Goal: Task Accomplishment & Management: Complete application form

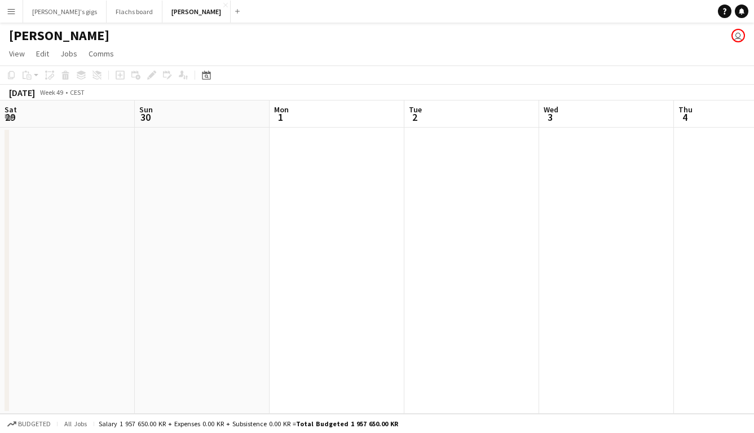
scroll to position [0, 318]
click at [16, 14] on button "Menu" at bounding box center [11, 11] width 23 height 23
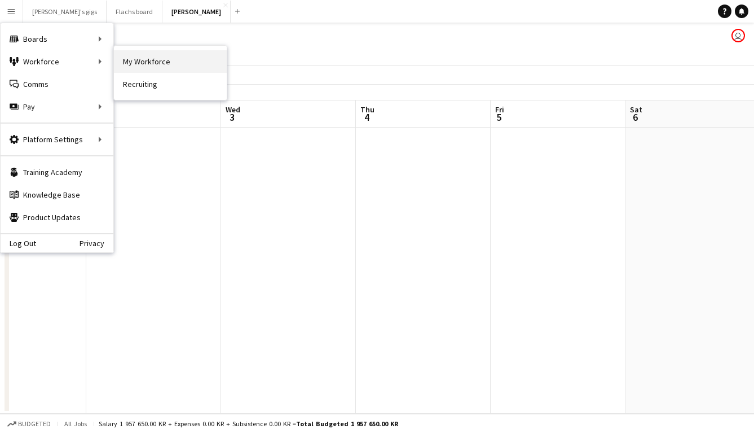
click at [153, 69] on link "My Workforce" at bounding box center [170, 61] width 113 height 23
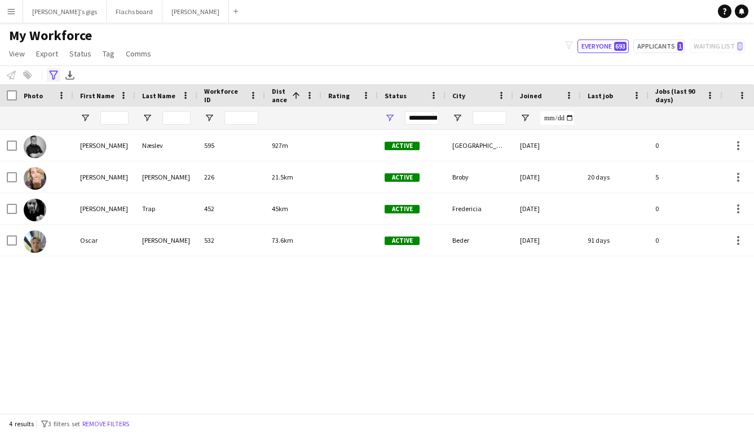
click at [53, 77] on icon "Advanced filters" at bounding box center [53, 75] width 9 height 9
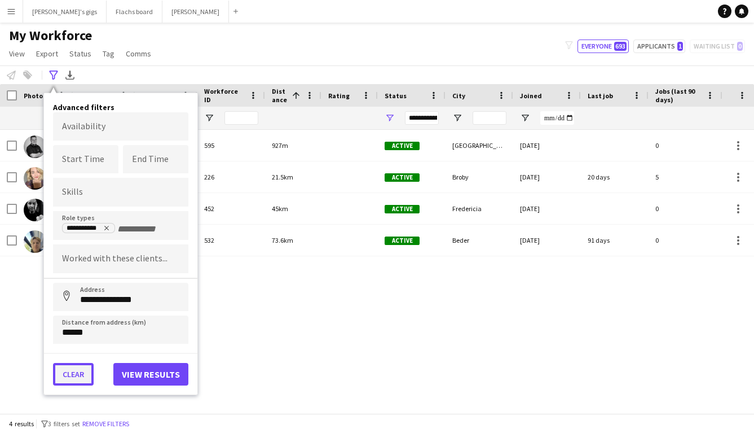
click at [68, 374] on button "Clear" at bounding box center [73, 374] width 41 height 23
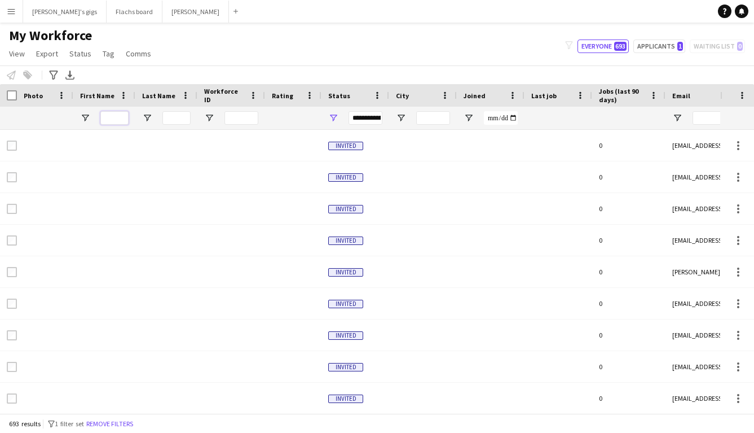
click at [103, 112] on input "First Name Filter Input" at bounding box center [114, 118] width 28 height 14
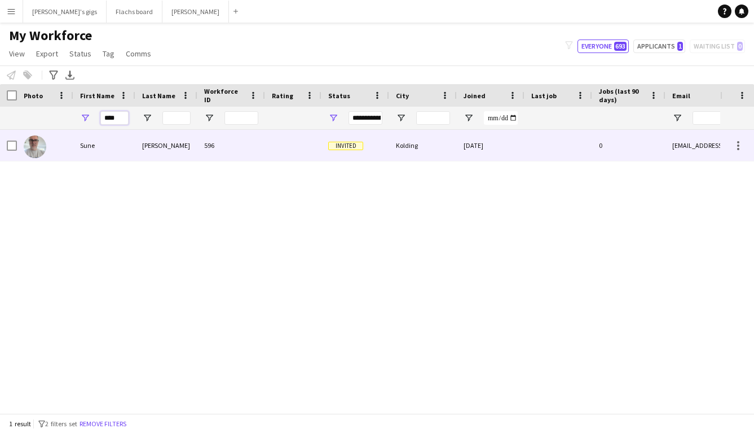
type input "****"
click at [117, 151] on div "Sune" at bounding box center [104, 145] width 62 height 31
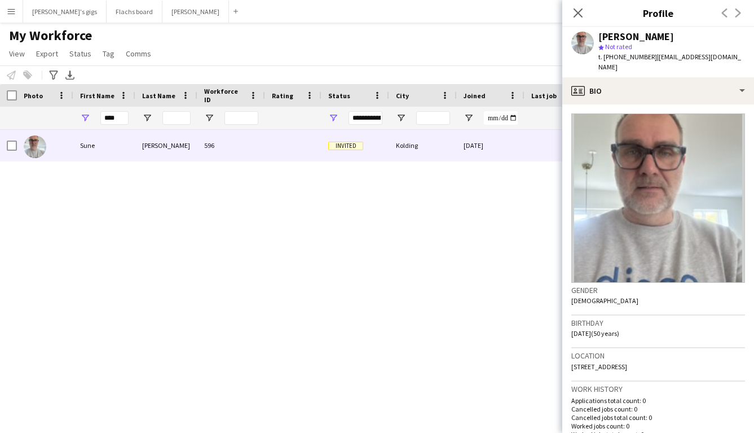
scroll to position [380, 0]
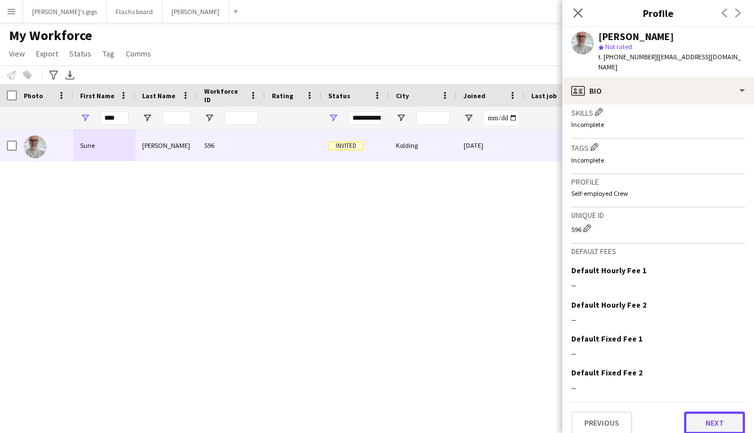
click at [705, 414] on button "Next" at bounding box center [714, 422] width 61 height 23
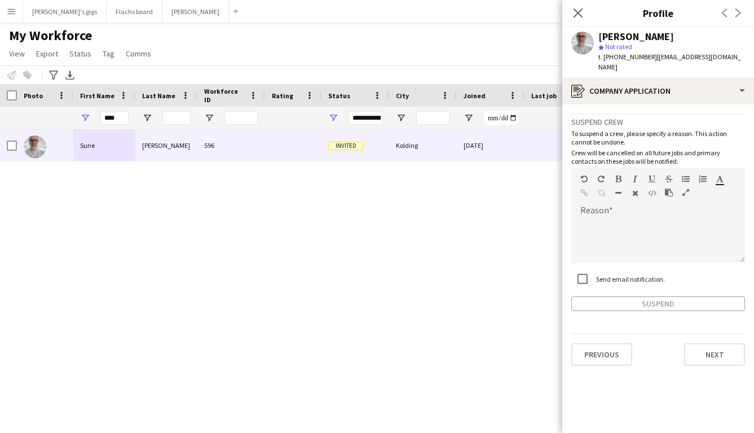
click at [379, 338] on div "[PERSON_NAME] 596 Invited Kolding [DATE] 0 [EMAIL_ADDRESS][DOMAIN_NAME]" at bounding box center [360, 271] width 721 height 283
click at [575, 16] on icon at bounding box center [578, 12] width 11 height 11
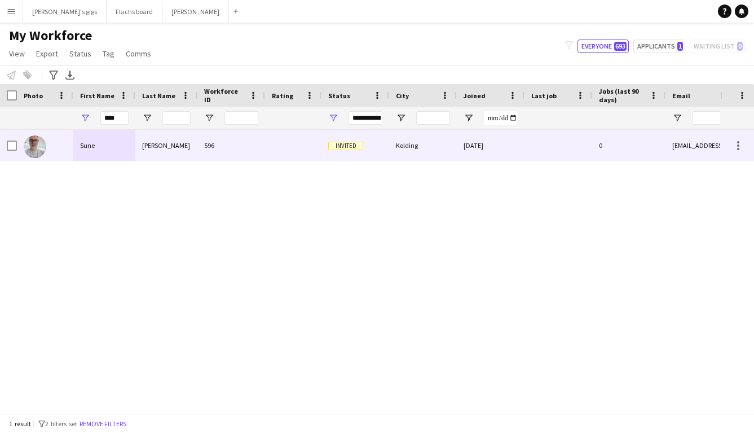
click at [106, 140] on div "Sune" at bounding box center [104, 145] width 62 height 31
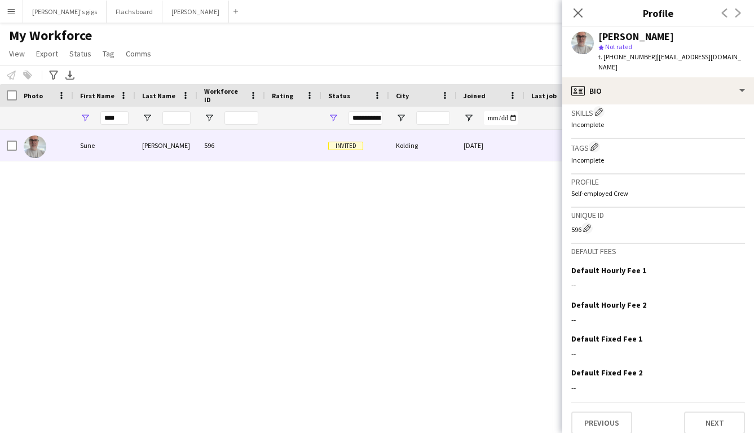
scroll to position [0, 0]
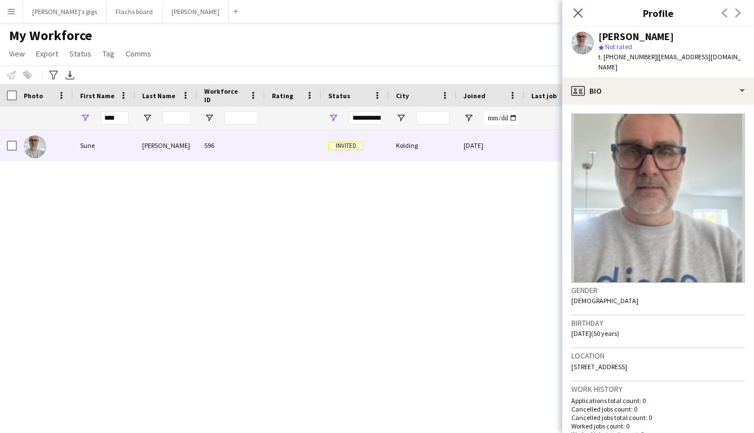
click at [427, 271] on div "[PERSON_NAME] 596 Invited Kolding [DATE] 0 [EMAIL_ADDRESS][DOMAIN_NAME]" at bounding box center [360, 271] width 721 height 283
click at [578, 13] on icon at bounding box center [578, 12] width 11 height 11
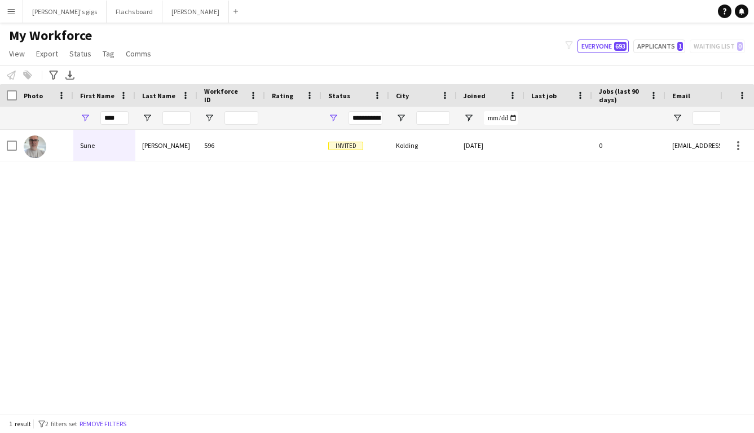
click at [271, 67] on div "Notify workforce Add to tag Select at least one crew to tag him or her. Advance…" at bounding box center [377, 74] width 754 height 19
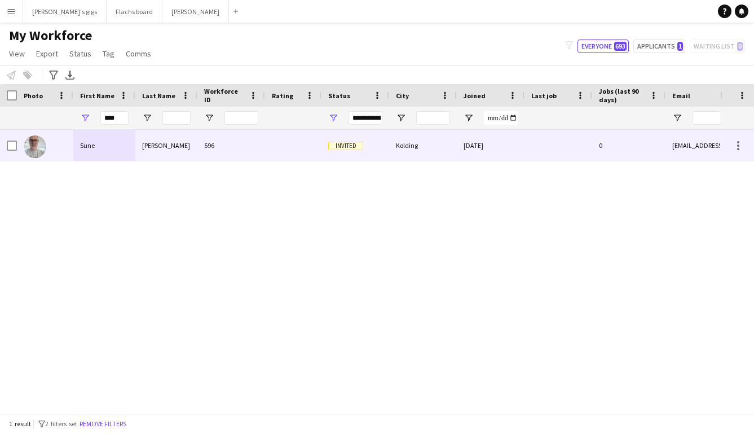
click at [144, 133] on div "[PERSON_NAME]" at bounding box center [166, 145] width 62 height 31
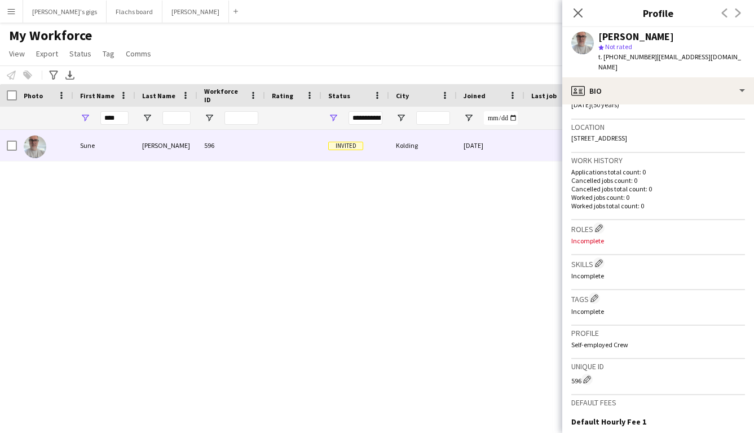
scroll to position [312, 0]
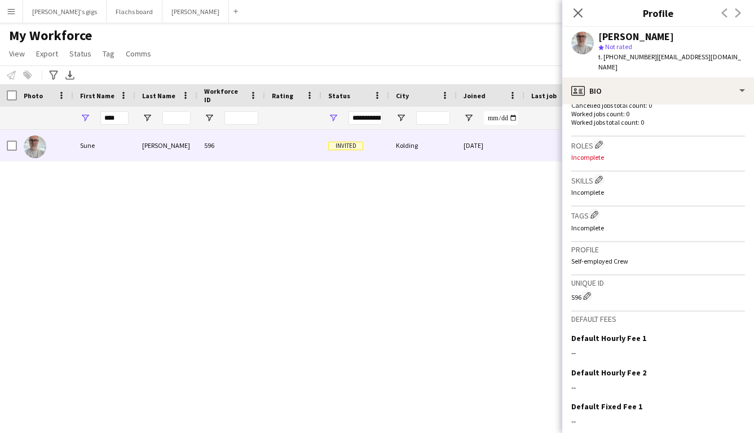
click at [484, 320] on div "[PERSON_NAME] 596 Invited Kolding [DATE] 0 [EMAIL_ADDRESS][DOMAIN_NAME]" at bounding box center [360, 271] width 721 height 283
click at [163, 8] on button "Asger Gigs Close" at bounding box center [196, 12] width 67 height 22
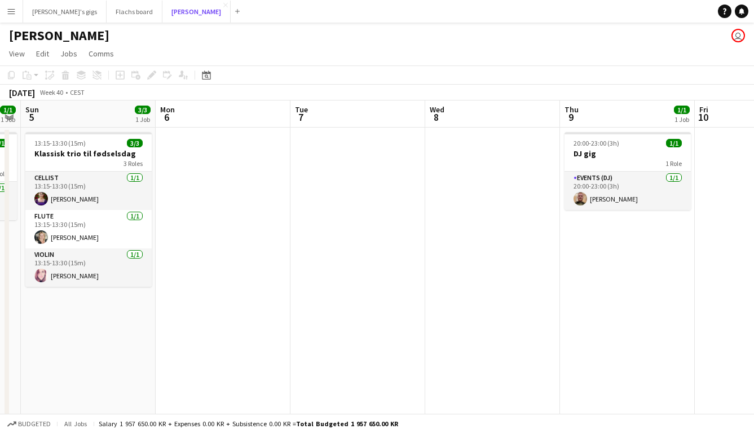
scroll to position [0, 369]
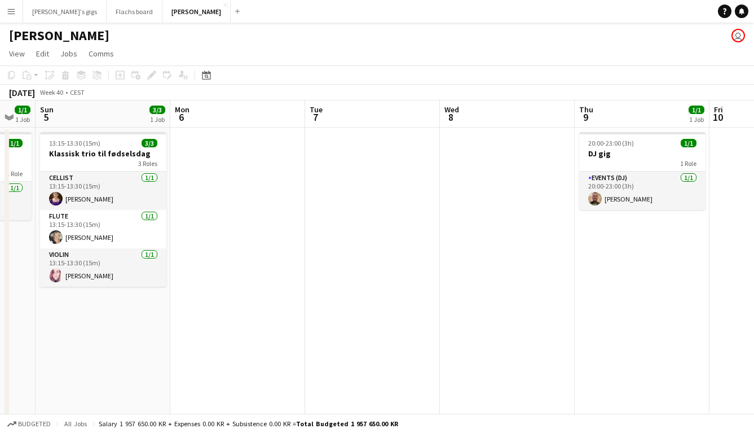
click at [464, 210] on app-date-cell at bounding box center [507, 286] width 135 height 316
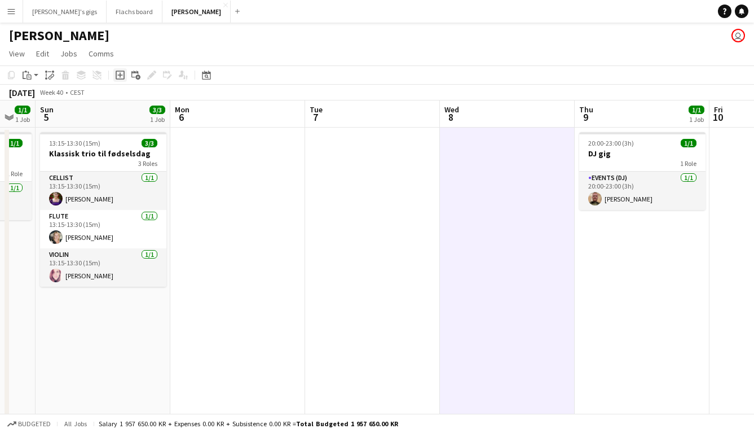
click at [122, 75] on icon at bounding box center [119, 75] width 5 height 5
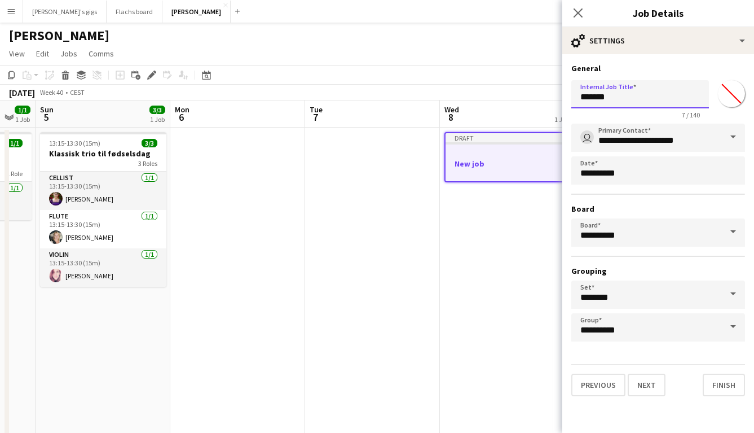
click at [596, 96] on input "*******" at bounding box center [641, 94] width 138 height 28
type input "****"
click at [650, 380] on button "Next" at bounding box center [647, 385] width 38 height 23
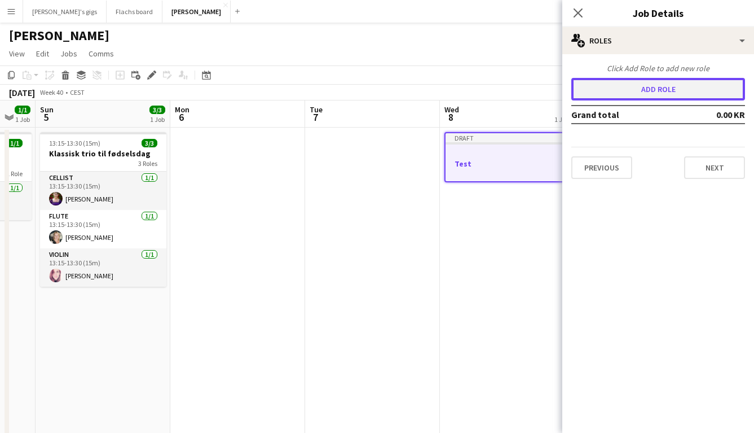
click at [609, 94] on button "Add role" at bounding box center [659, 89] width 174 height 23
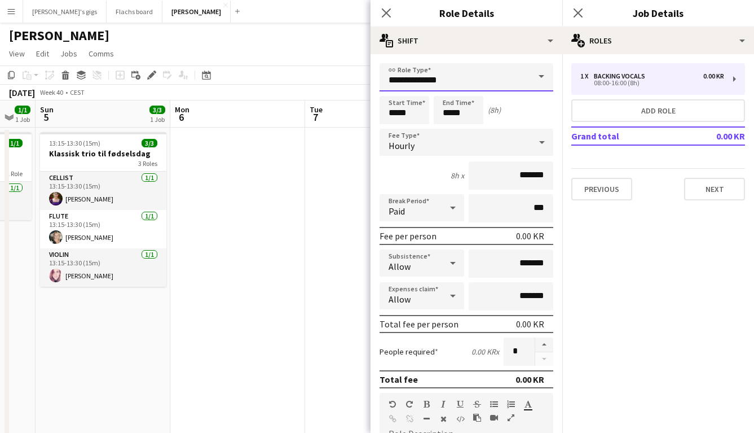
click at [442, 70] on input "**********" at bounding box center [467, 77] width 174 height 28
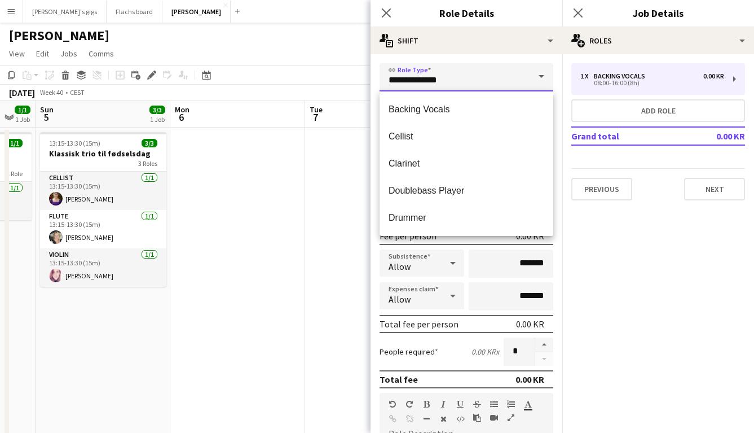
click at [442, 70] on input "**********" at bounding box center [467, 77] width 174 height 28
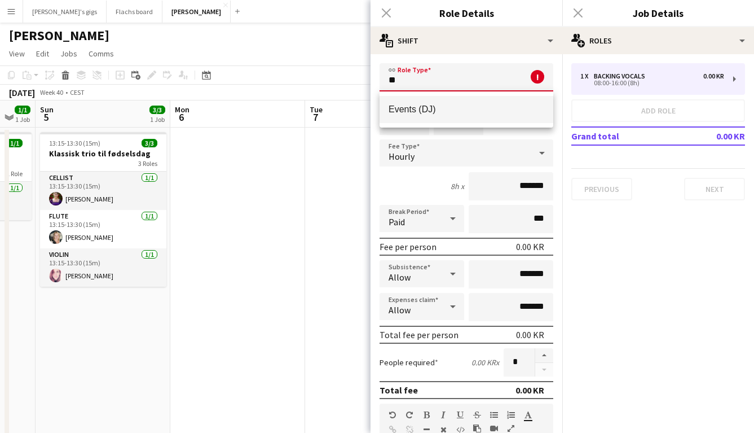
click at [425, 112] on span "Events (DJ)" at bounding box center [467, 109] width 156 height 11
type input "**********"
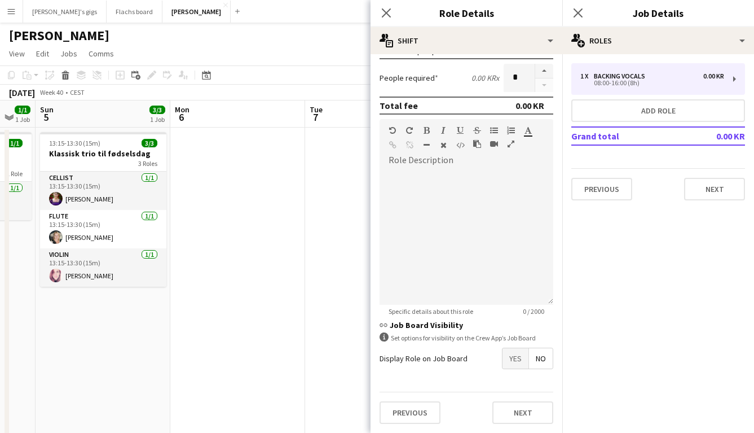
scroll to position [0, 0]
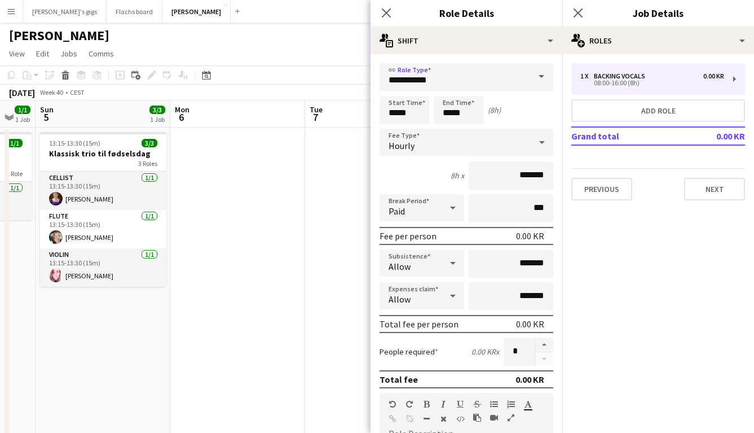
click at [442, 144] on div "Hourly" at bounding box center [455, 142] width 151 height 27
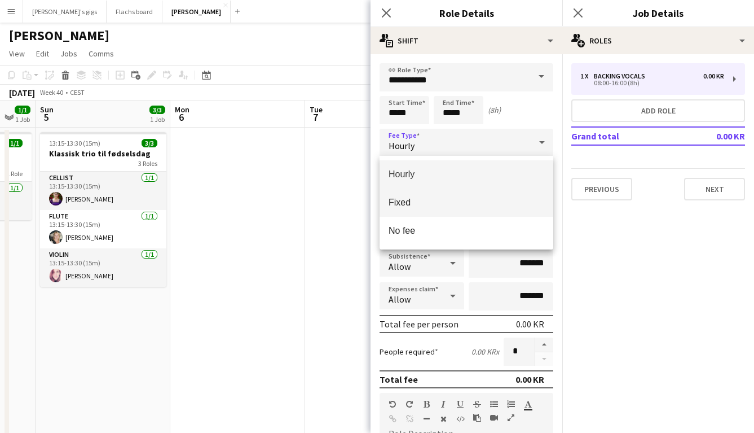
click at [437, 205] on span "Fixed" at bounding box center [467, 202] width 156 height 11
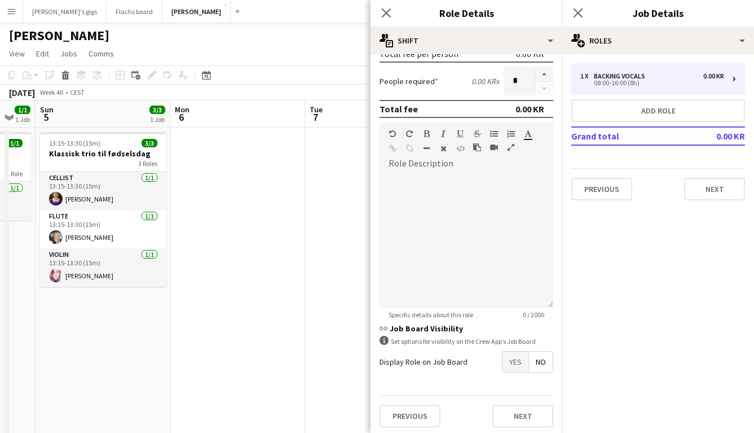
scroll to position [218, 0]
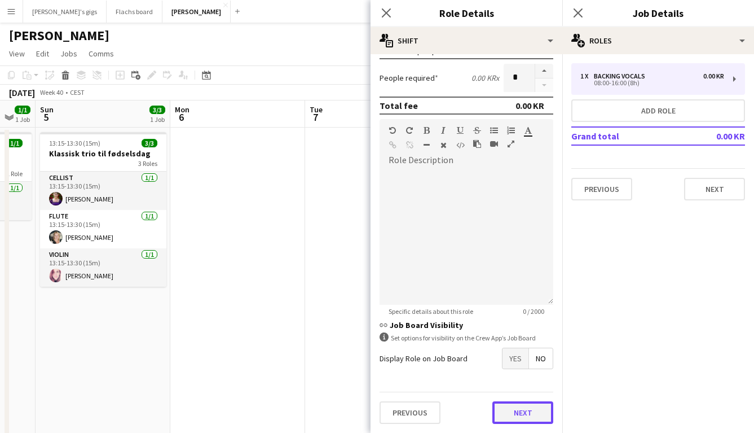
click at [504, 412] on button "Next" at bounding box center [523, 412] width 61 height 23
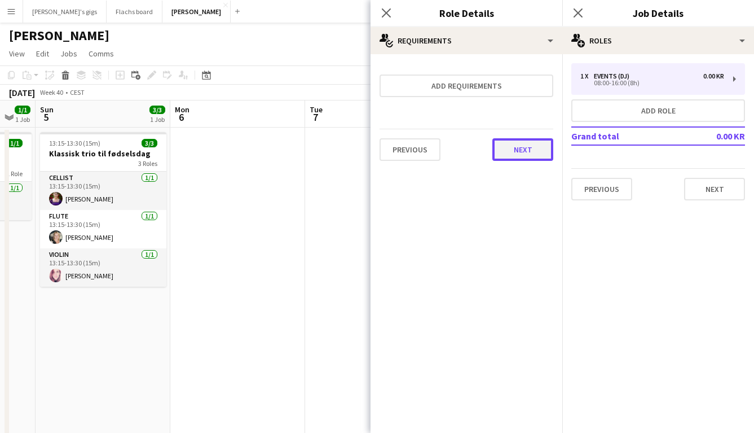
click at [521, 140] on button "Next" at bounding box center [523, 149] width 61 height 23
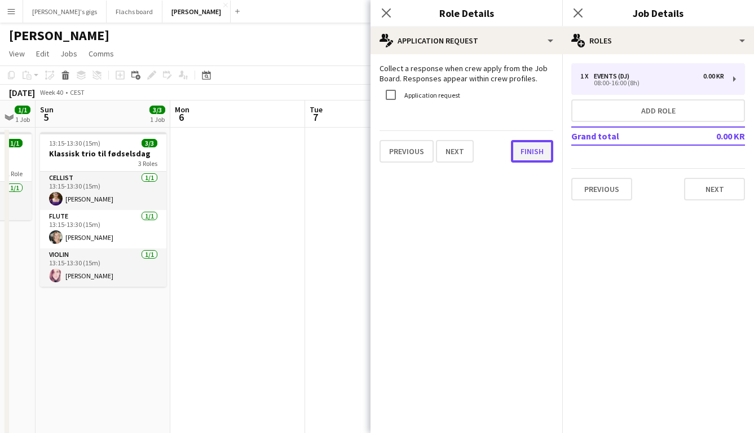
click at [532, 150] on button "Finish" at bounding box center [532, 151] width 42 height 23
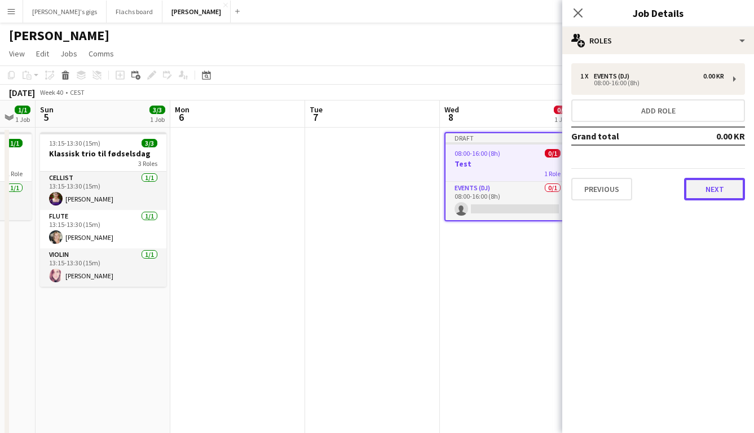
click at [697, 193] on button "Next" at bounding box center [714, 189] width 61 height 23
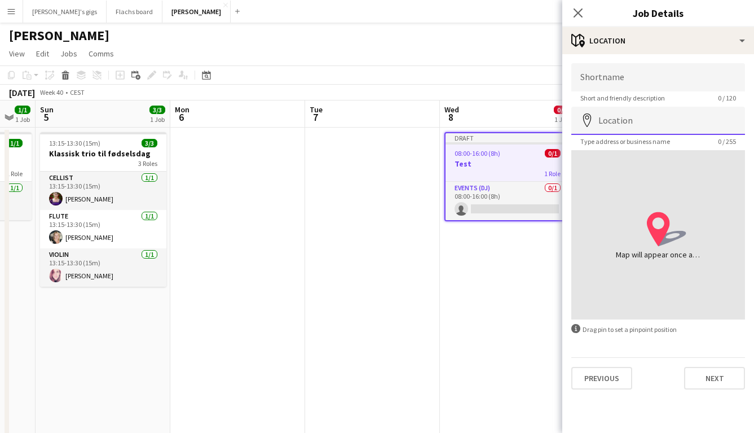
click at [611, 120] on input "Location" at bounding box center [659, 121] width 174 height 28
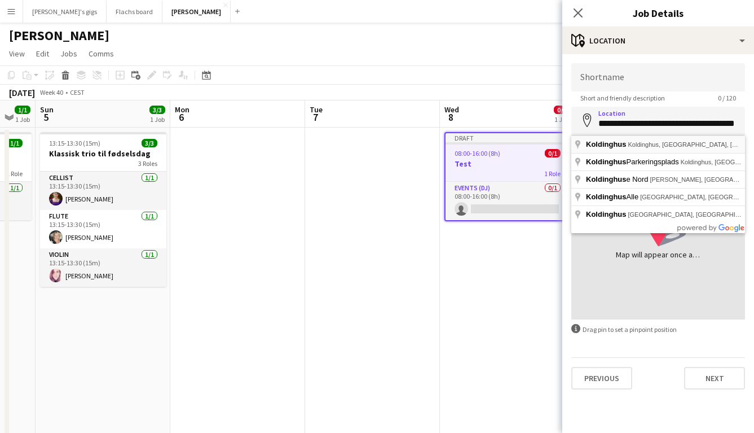
type input "**********"
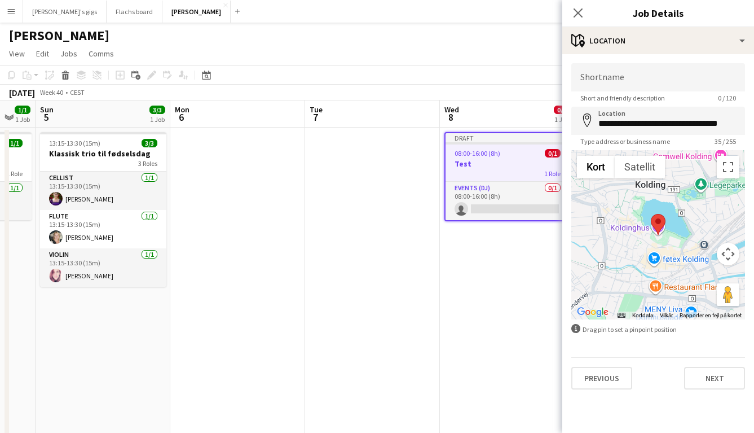
click at [453, 336] on app-date-cell "Draft 08:00-16:00 (8h) 0/1 Test 1 Role Events (DJ) 0/1 08:00-16:00 (8h) single-…" at bounding box center [507, 286] width 135 height 316
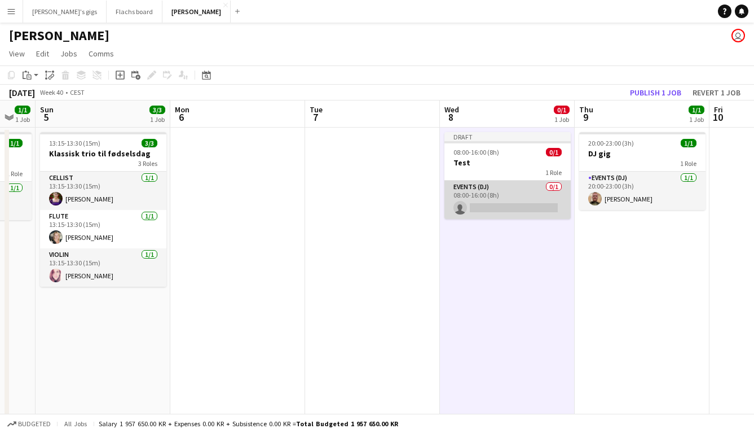
click at [498, 206] on app-card-role "Events (DJ) 0/1 08:00-16:00 (8h) single-neutral-actions" at bounding box center [508, 200] width 126 height 38
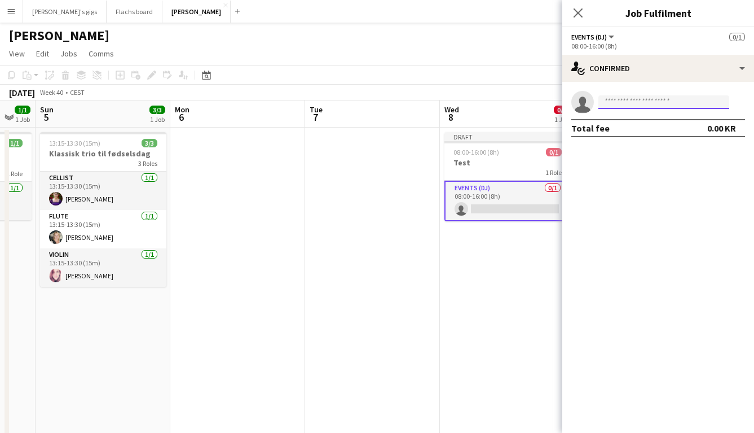
click at [649, 100] on input at bounding box center [664, 102] width 131 height 14
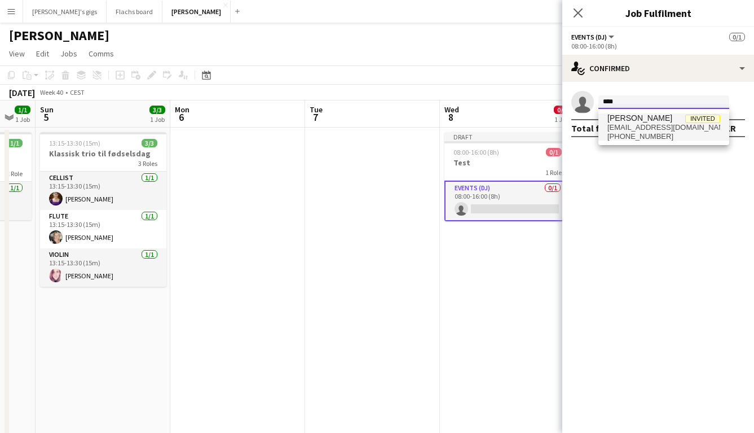
type input "****"
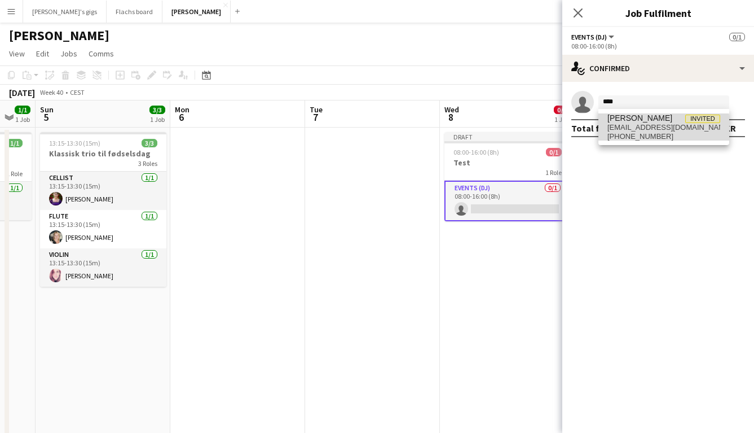
click at [646, 129] on span "[EMAIL_ADDRESS][DOMAIN_NAME]" at bounding box center [664, 127] width 113 height 9
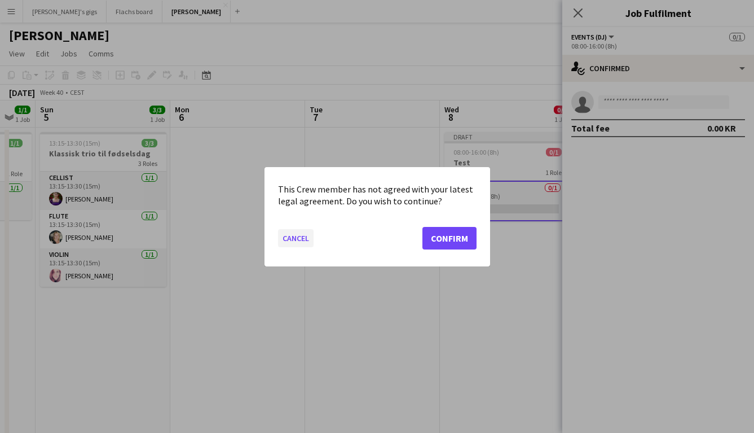
click at [286, 243] on button "Cancel" at bounding box center [296, 238] width 36 height 18
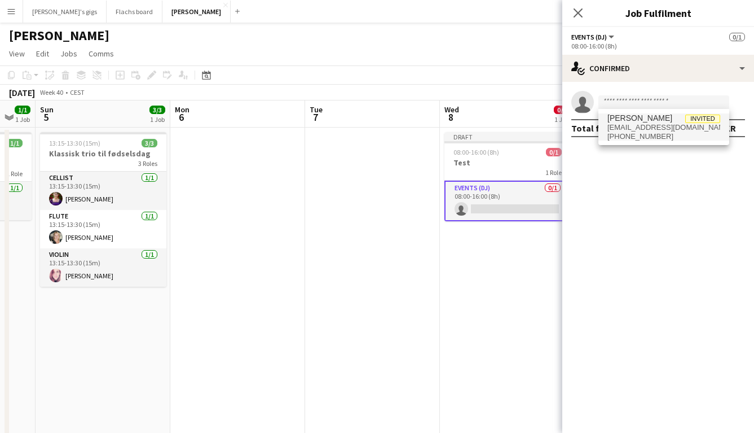
click at [425, 216] on app-date-cell at bounding box center [372, 286] width 135 height 316
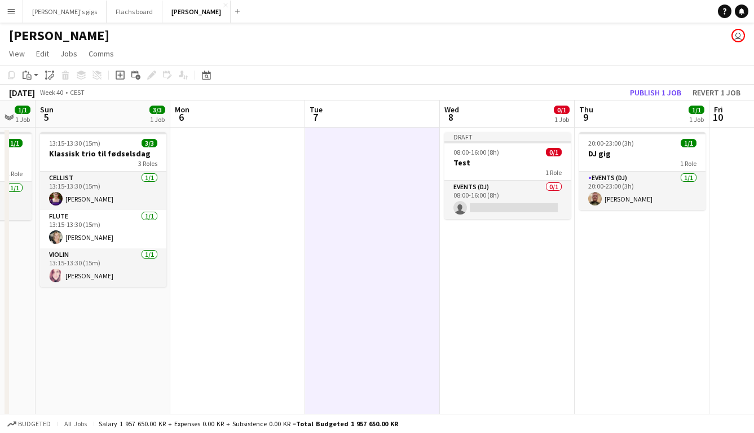
click at [14, 10] on app-icon "Menu" at bounding box center [11, 11] width 9 height 9
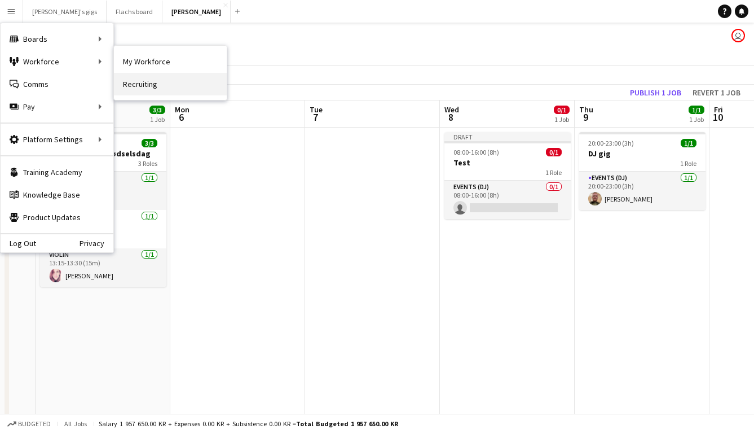
click at [143, 85] on link "Recruiting" at bounding box center [170, 84] width 113 height 23
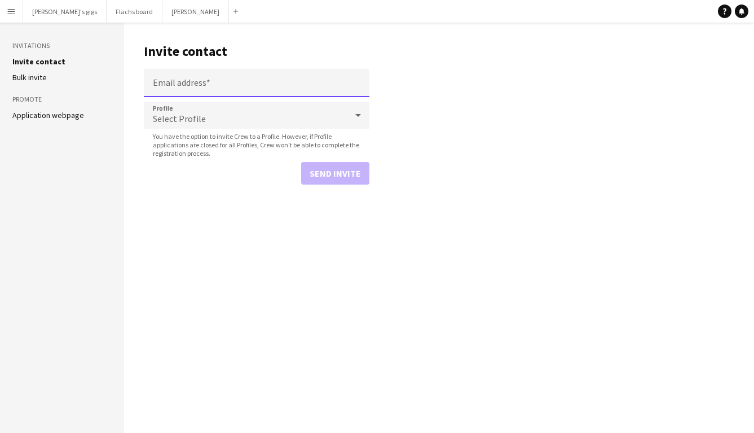
click at [165, 82] on input "Email address" at bounding box center [257, 83] width 226 height 28
paste input "**********"
type input "**********"
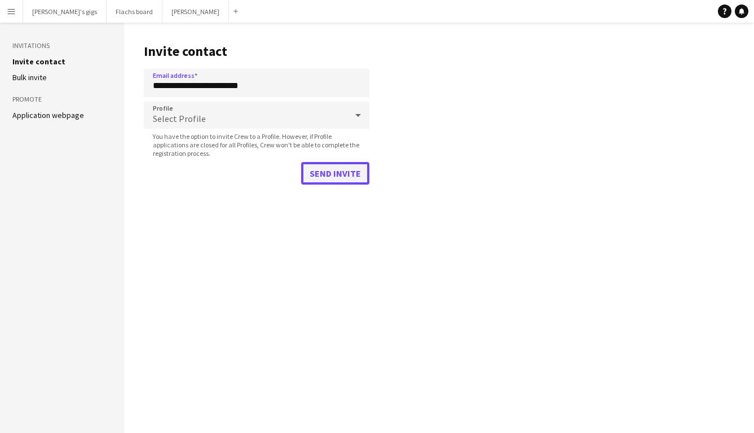
click at [330, 181] on button "Send invite" at bounding box center [335, 173] width 68 height 23
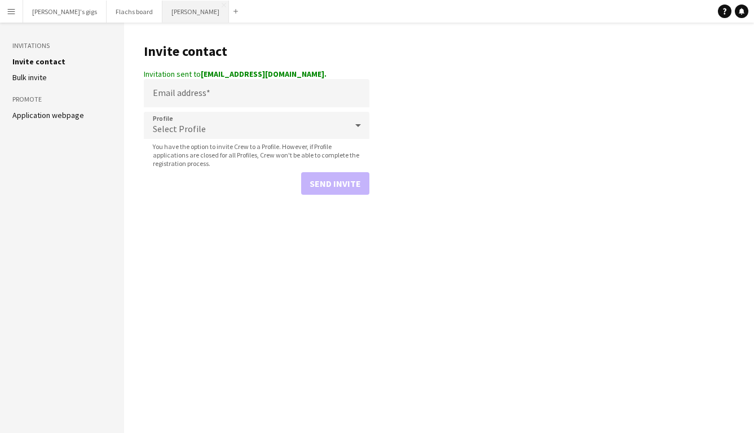
click at [163, 17] on button "Asger Gigs Close" at bounding box center [196, 12] width 67 height 22
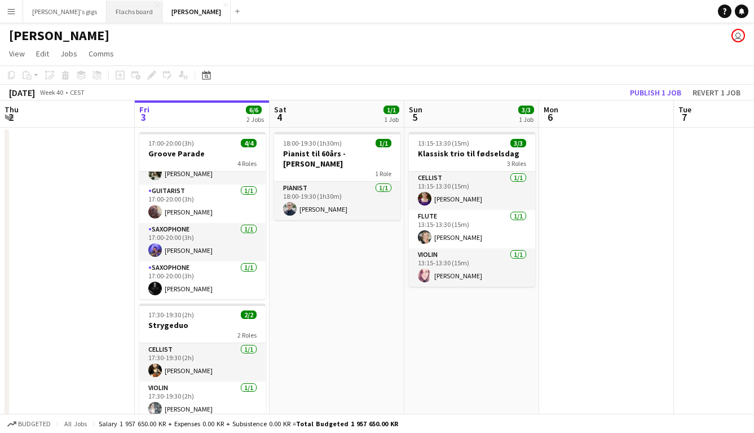
click at [115, 19] on button "Flachs board Close" at bounding box center [135, 12] width 56 height 22
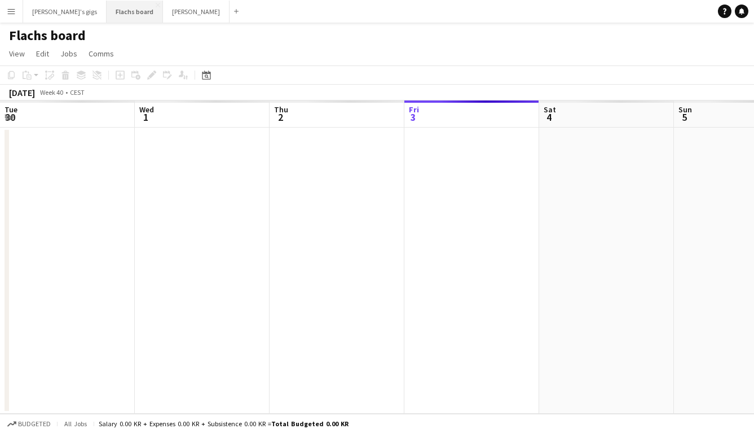
scroll to position [0, 270]
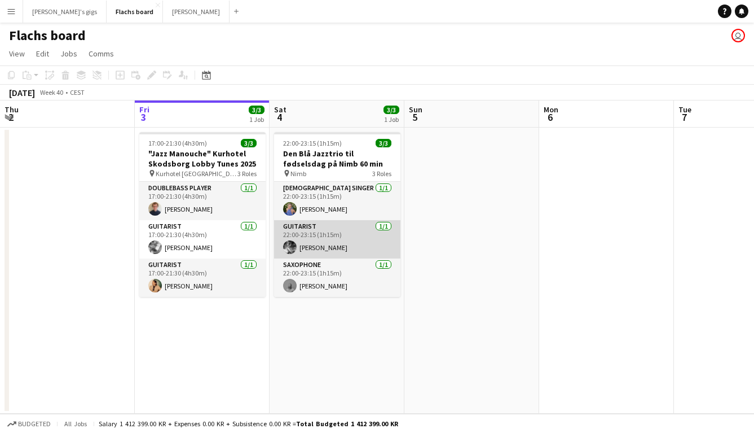
click at [373, 251] on app-card-role "Guitarist [DATE] 22:00-23:15 (1h15m) [PERSON_NAME]" at bounding box center [337, 239] width 126 height 38
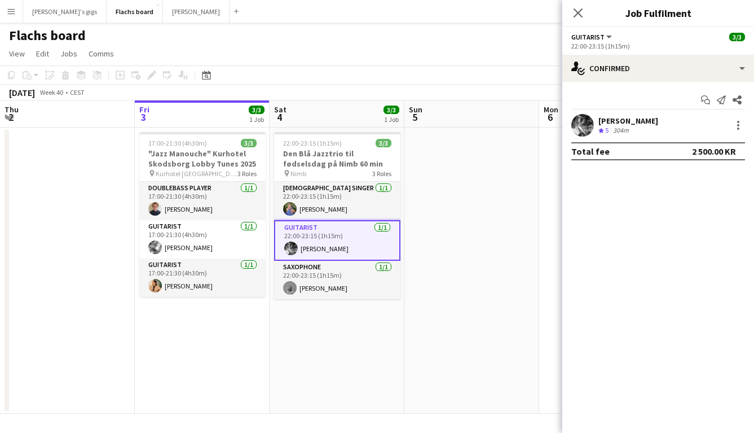
click at [460, 252] on app-date-cell at bounding box center [472, 271] width 135 height 286
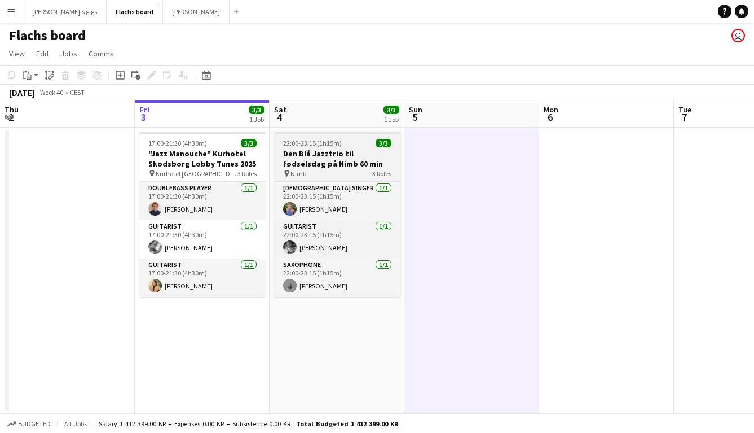
click at [354, 158] on h3 "Den Blå Jazztrio til fødselsdag på Nimb 60 min" at bounding box center [337, 158] width 126 height 20
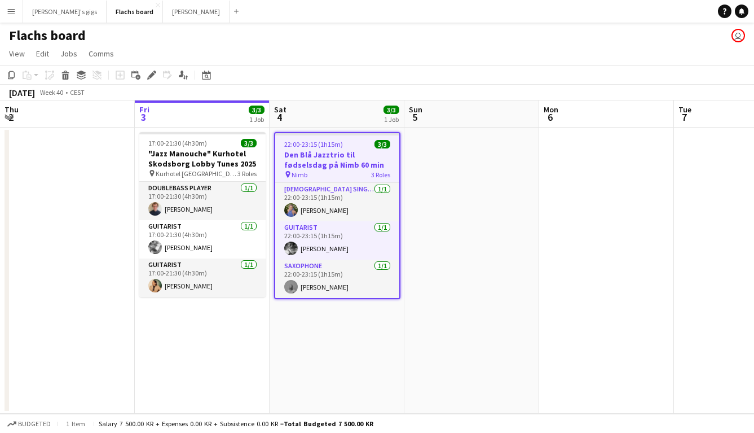
click at [429, 211] on app-date-cell at bounding box center [472, 271] width 135 height 286
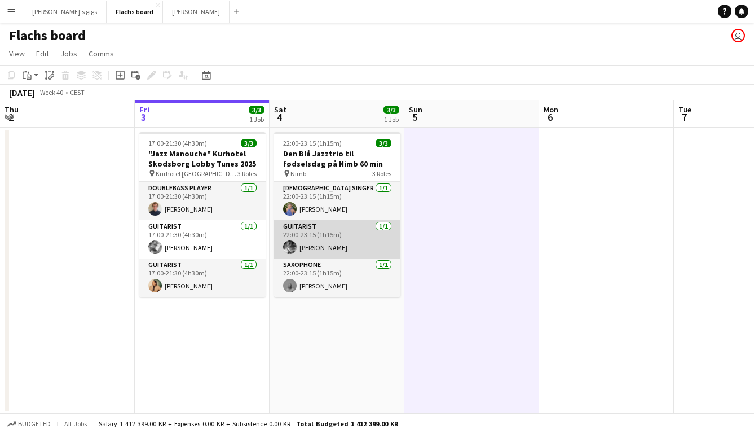
click at [341, 245] on app-card-role "Guitarist [DATE] 22:00-23:15 (1h15m) [PERSON_NAME]" at bounding box center [337, 239] width 126 height 38
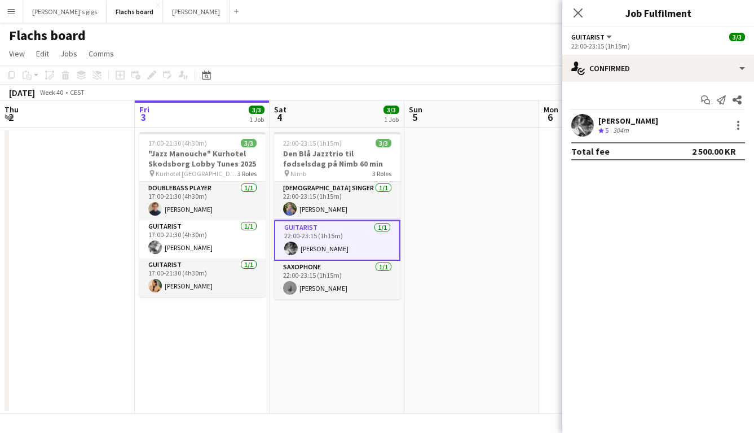
click at [447, 236] on app-date-cell at bounding box center [472, 271] width 135 height 286
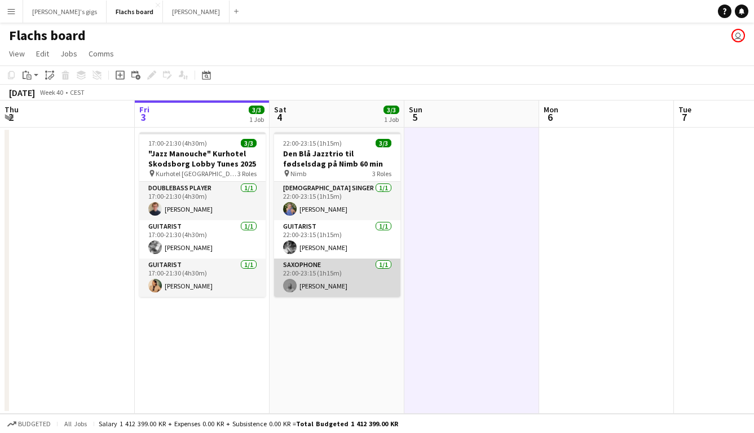
click at [320, 275] on app-card-role "Saxophone [DATE] 22:00-23:15 (1h15m) [PERSON_NAME]" at bounding box center [337, 277] width 126 height 38
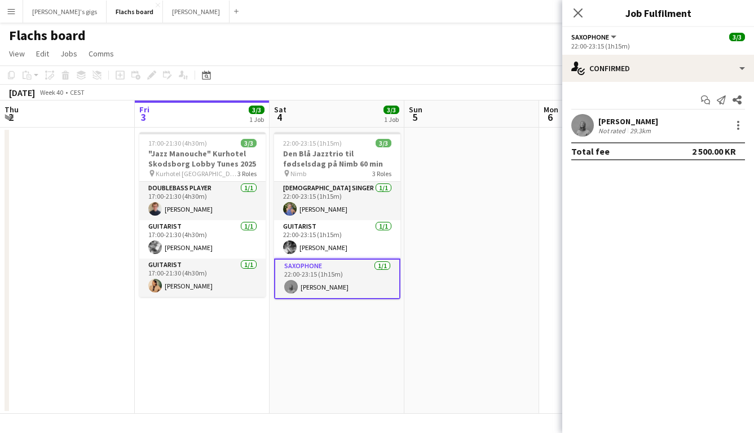
click at [428, 239] on app-date-cell at bounding box center [472, 271] width 135 height 286
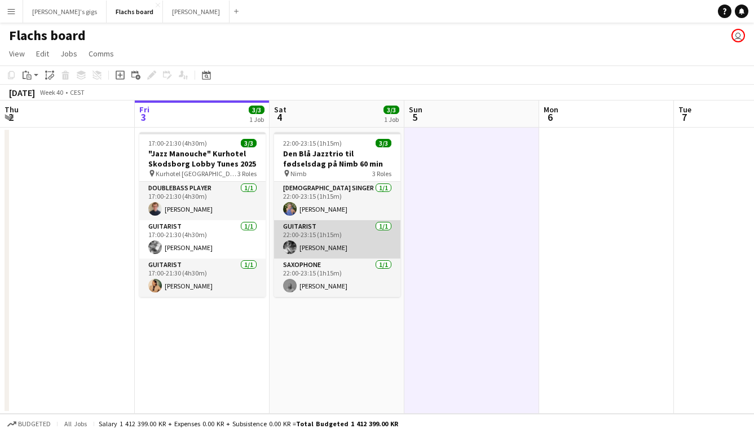
click at [341, 242] on app-card-role "Guitarist [DATE] 22:00-23:15 (1h15m) [PERSON_NAME]" at bounding box center [337, 239] width 126 height 38
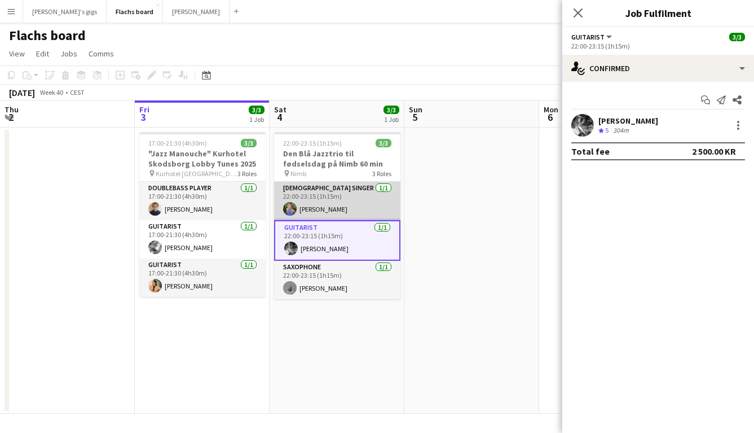
click at [330, 209] on app-card-role "[DEMOGRAPHIC_DATA] Singer [DATE] 22:00-23:15 (1h15m) [PERSON_NAME]" at bounding box center [337, 201] width 126 height 38
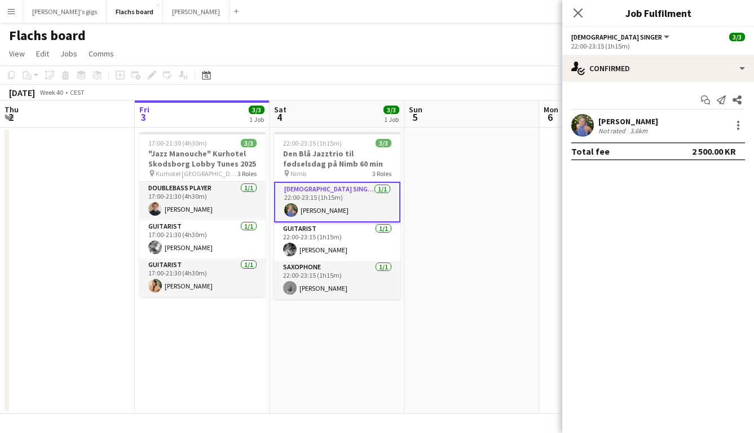
click at [415, 206] on app-date-cell at bounding box center [472, 271] width 135 height 286
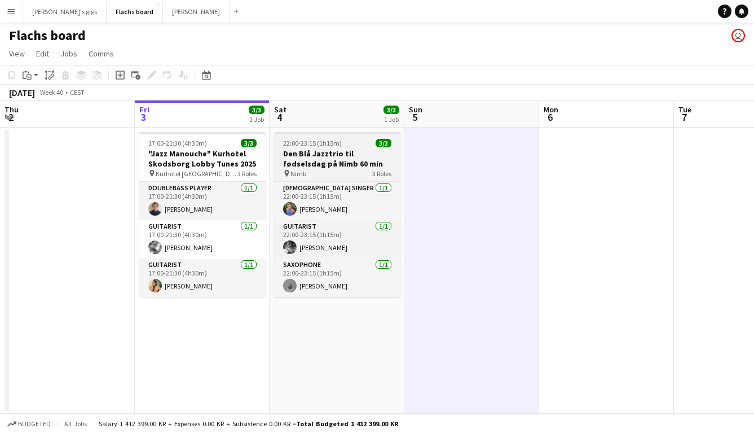
click at [331, 151] on h3 "Den Blå Jazztrio til fødselsdag på Nimb 60 min" at bounding box center [337, 158] width 126 height 20
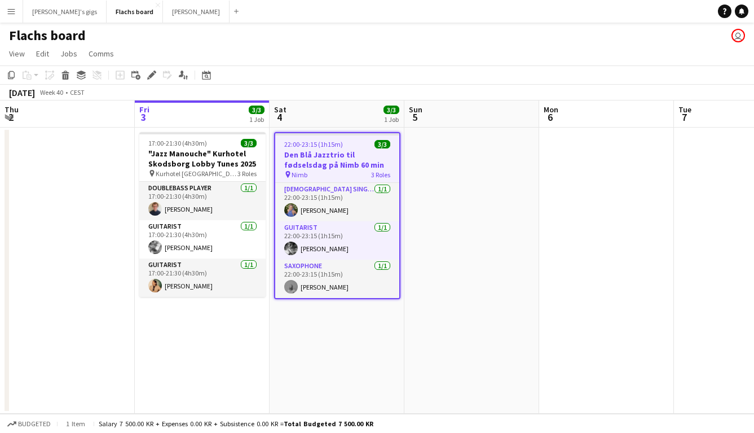
click at [459, 181] on app-date-cell at bounding box center [472, 271] width 135 height 286
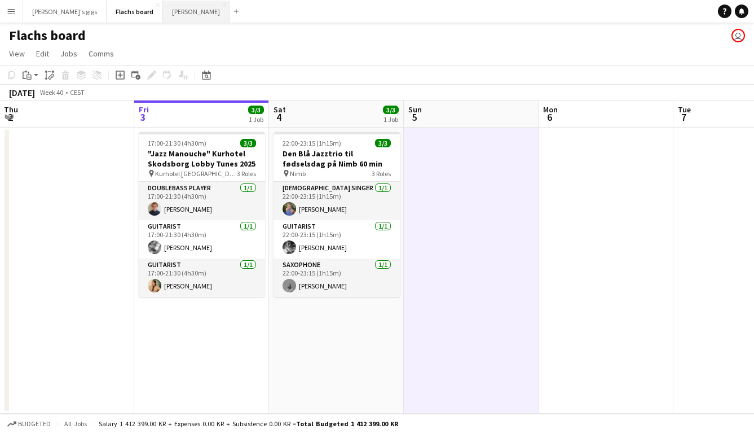
click at [163, 16] on button "Asger Gigs Close" at bounding box center [196, 12] width 67 height 22
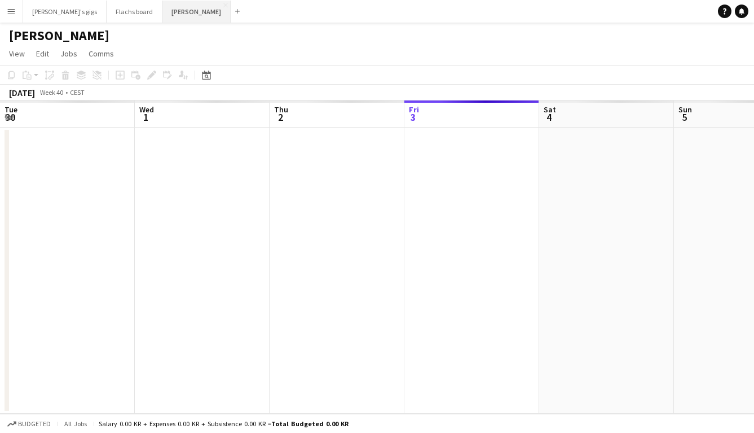
scroll to position [0, 270]
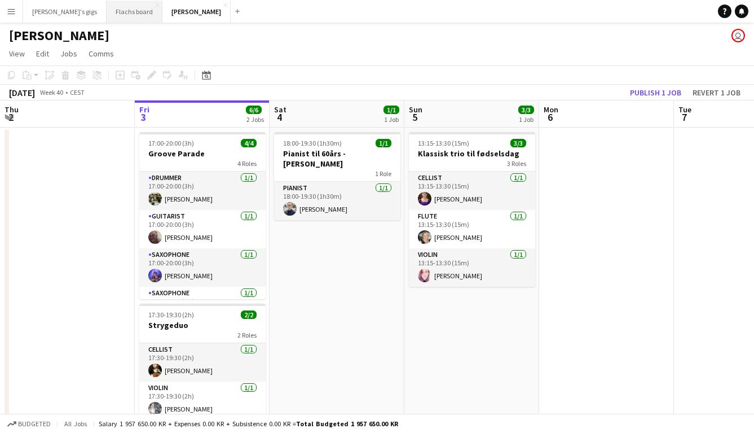
click at [111, 12] on button "Flachs board Close" at bounding box center [135, 12] width 56 height 22
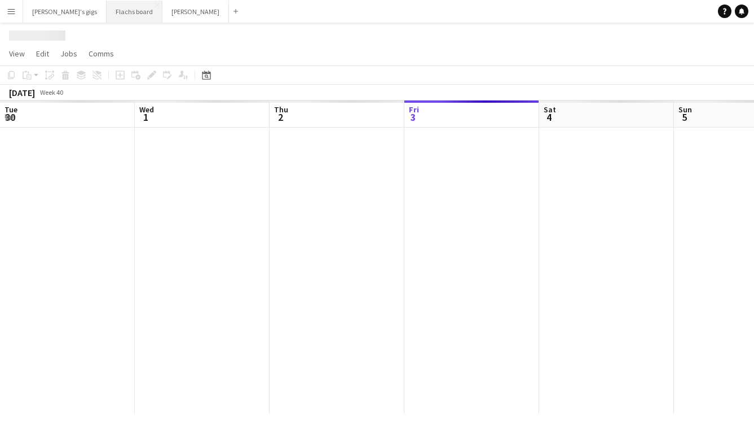
scroll to position [0, 270]
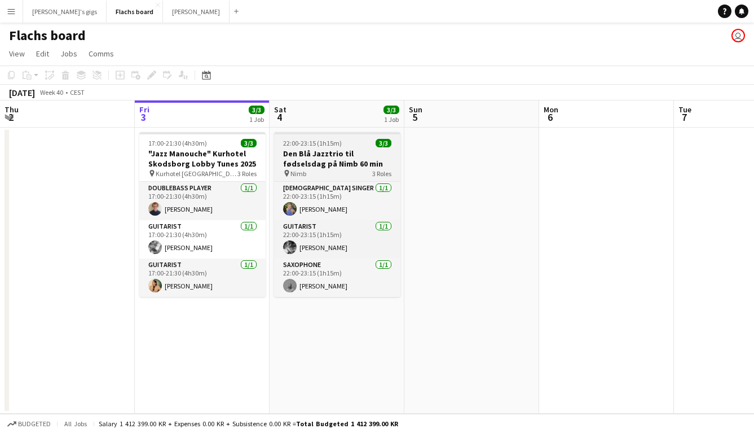
click at [312, 153] on h3 "Den Blå Jazztrio til fødselsdag på Nimb 60 min" at bounding box center [337, 158] width 126 height 20
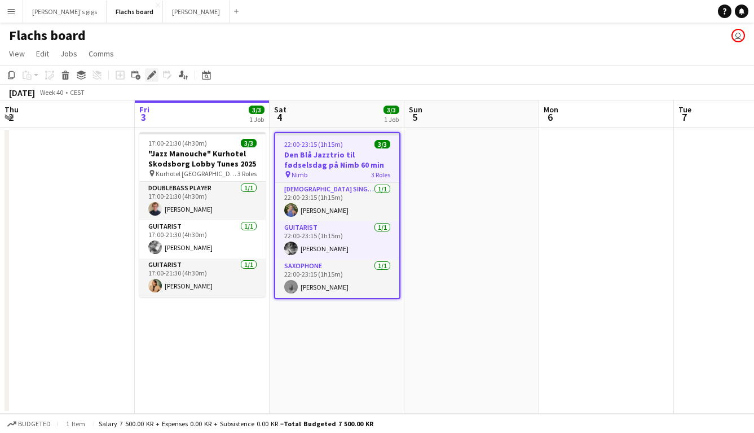
click at [154, 74] on icon at bounding box center [151, 75] width 6 height 6
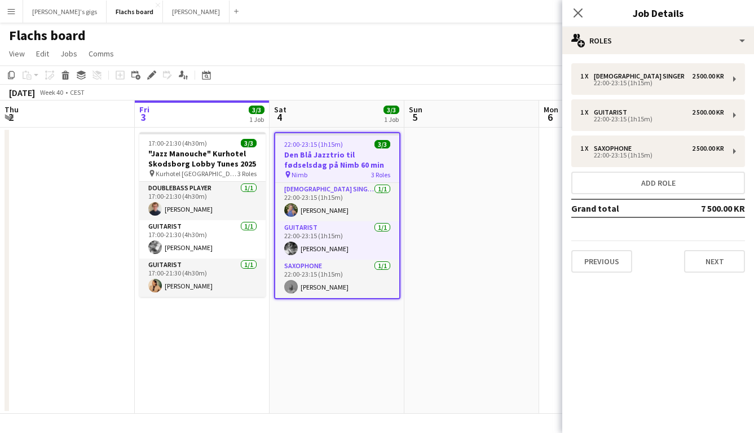
click at [497, 296] on app-date-cell at bounding box center [472, 271] width 135 height 286
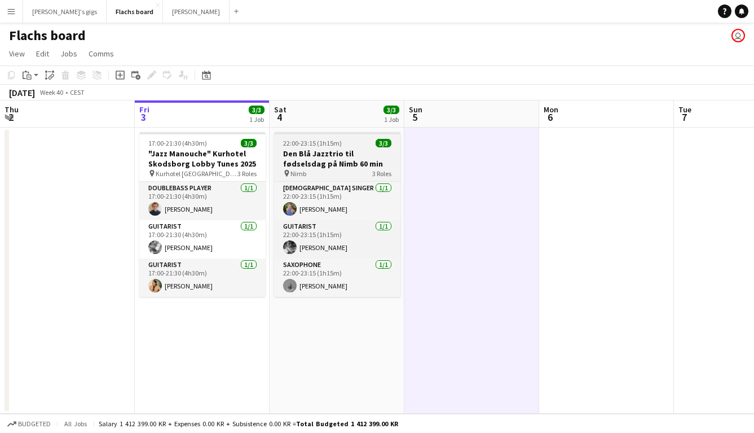
click at [324, 165] on h3 "Den Blå Jazztrio til fødselsdag på Nimb 60 min" at bounding box center [337, 158] width 126 height 20
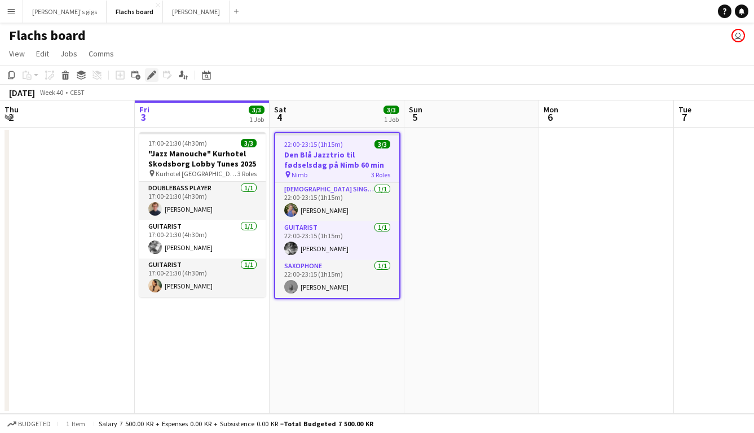
click at [153, 74] on icon at bounding box center [151, 75] width 6 height 6
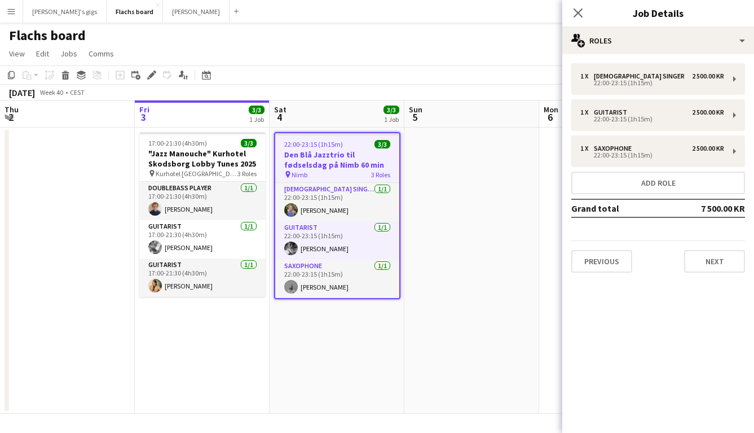
click at [715, 244] on div "Previous Next" at bounding box center [659, 256] width 174 height 32
click at [718, 263] on button "Next" at bounding box center [714, 261] width 61 height 23
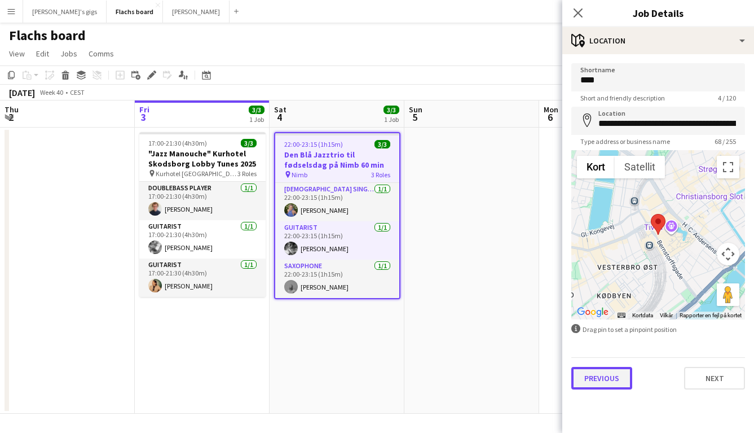
click at [593, 374] on button "Previous" at bounding box center [602, 378] width 61 height 23
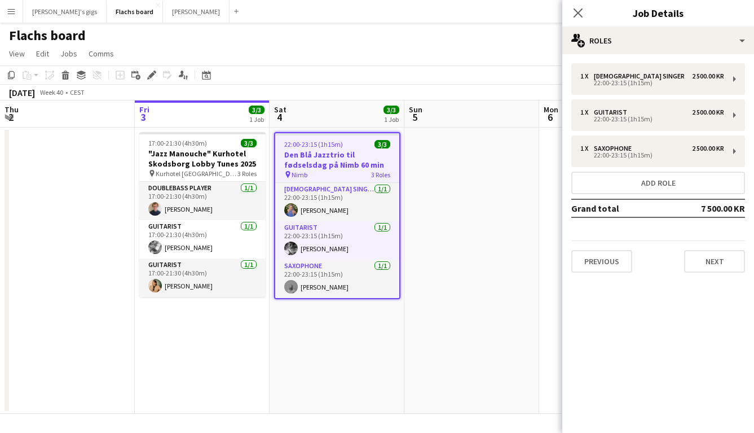
click at [601, 278] on div "1 x [DEMOGRAPHIC_DATA] Singer 2 500.00 KR 22:00-23:15 (1h15m) 1 x Guitarist 2 5…" at bounding box center [659, 167] width 192 height 227
click at [601, 267] on button "Previous" at bounding box center [602, 261] width 61 height 23
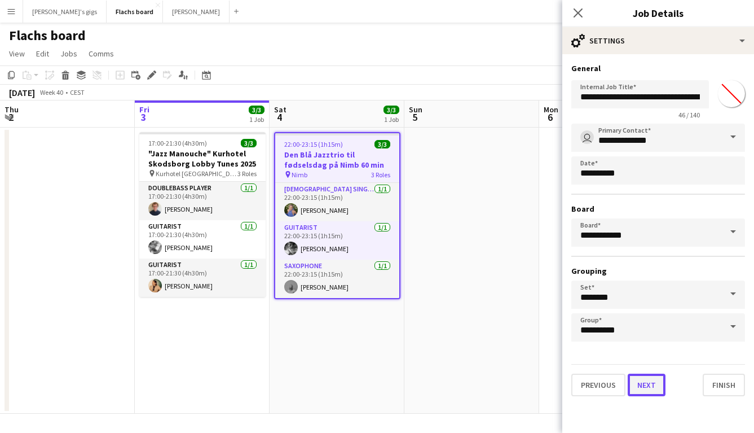
click at [637, 381] on button "Next" at bounding box center [647, 385] width 38 height 23
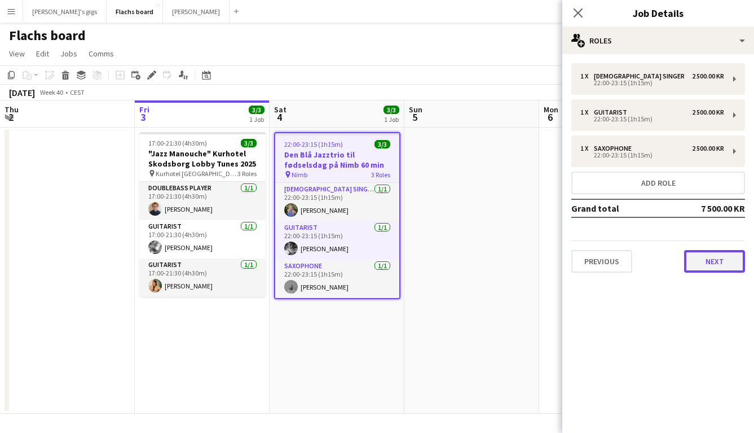
click at [704, 256] on button "Next" at bounding box center [714, 261] width 61 height 23
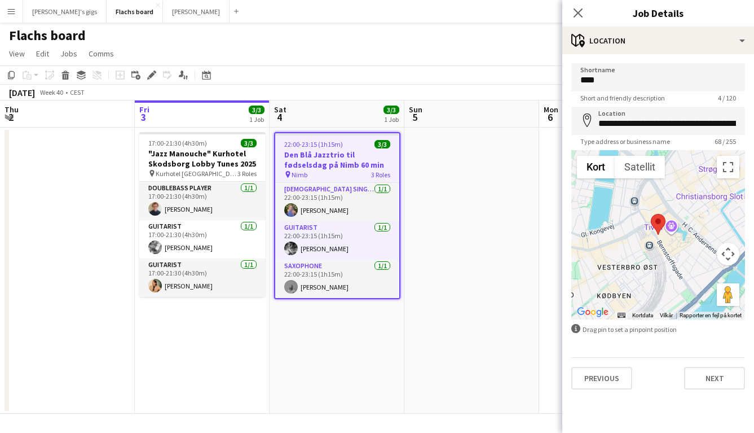
click at [96, 301] on app-date-cell at bounding box center [67, 271] width 135 height 286
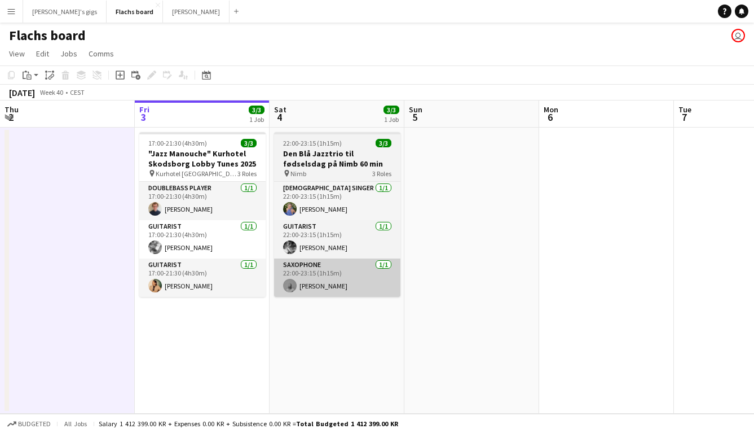
click at [339, 282] on app-card-role "Saxophone [DATE] 22:00-23:15 (1h15m) [PERSON_NAME]" at bounding box center [337, 277] width 126 height 38
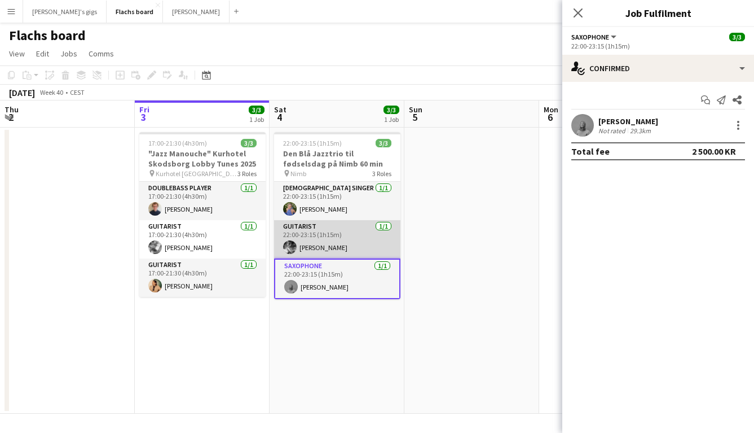
click at [322, 248] on app-card-role "Guitarist [DATE] 22:00-23:15 (1h15m) [PERSON_NAME]" at bounding box center [337, 239] width 126 height 38
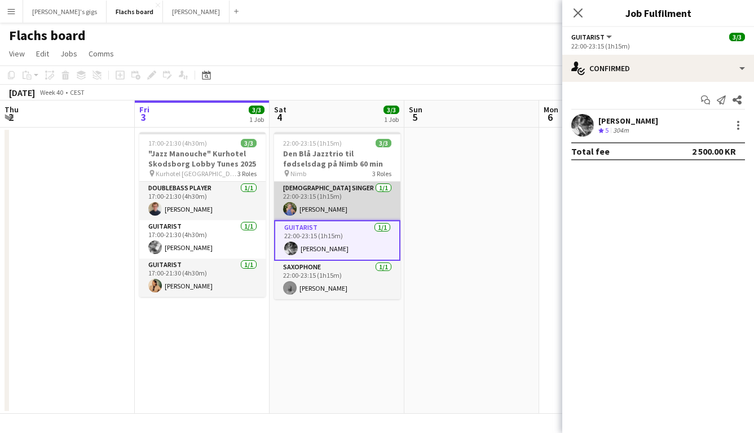
click at [311, 215] on app-card-role "[DEMOGRAPHIC_DATA] Singer [DATE] 22:00-23:15 (1h15m) [PERSON_NAME]" at bounding box center [337, 201] width 126 height 38
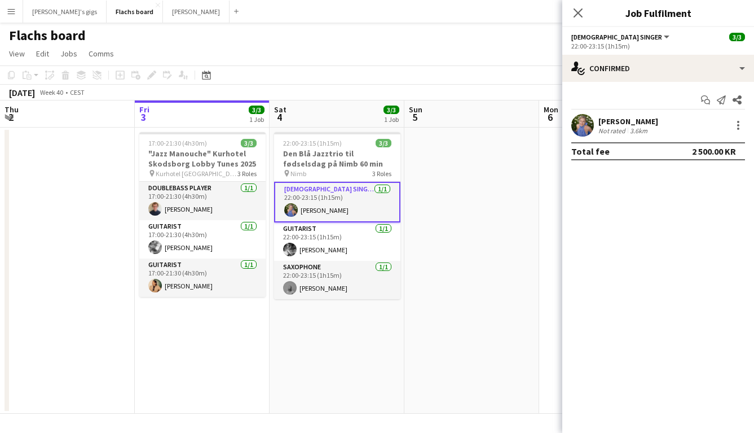
click at [485, 249] on app-date-cell at bounding box center [472, 271] width 135 height 286
